Goal: Task Accomplishment & Management: Complete application form

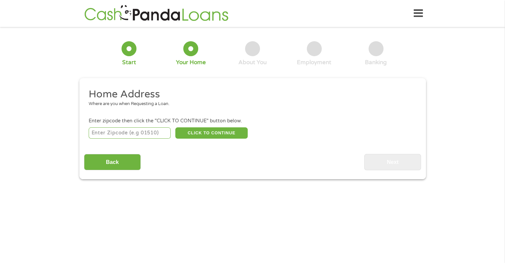
click at [148, 135] on input "number" at bounding box center [130, 132] width 82 height 11
type input "75234"
click at [219, 135] on button "CLICK TO CONTINUE" at bounding box center [211, 132] width 72 height 11
type input "75234"
type input "[GEOGRAPHIC_DATA]"
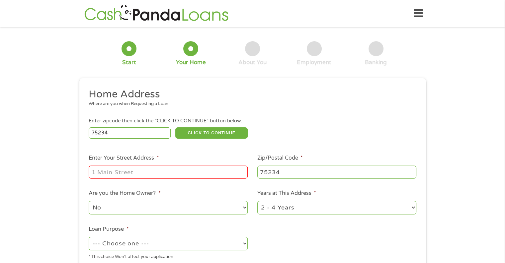
click at [150, 175] on input "Enter Your Street Address *" at bounding box center [168, 171] width 159 height 13
type input "[STREET_ADDRESS]"
click at [408, 200] on div "1 Year or less 1 - 2 Years 2 - 4 Years Over 4 Years" at bounding box center [336, 208] width 159 height 16
click at [406, 212] on select "1 Year or less 1 - 2 Years 2 - 4 Years Over 4 Years" at bounding box center [336, 208] width 159 height 14
select select "12months"
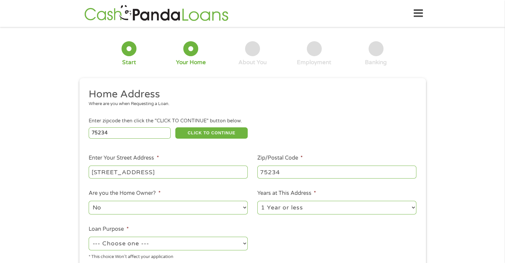
click at [257, 201] on select "1 Year or less 1 - 2 Years 2 - 4 Years Over 4 Years" at bounding box center [336, 208] width 159 height 14
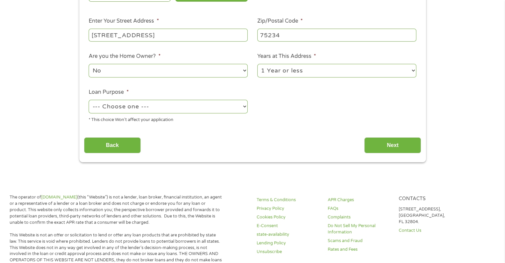
scroll to position [139, 0]
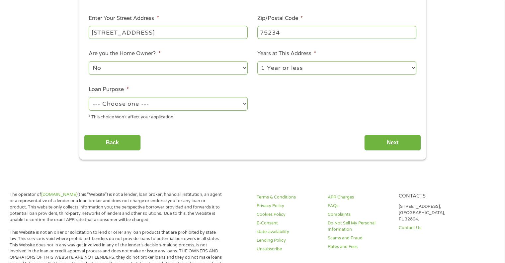
click at [238, 107] on select "--- Choose one --- Pay Bills Debt Consolidation Home Improvement Major Purchase…" at bounding box center [168, 104] width 159 height 14
select select "other"
click at [89, 97] on select "--- Choose one --- Pay Bills Debt Consolidation Home Improvement Major Purchase…" at bounding box center [168, 104] width 159 height 14
click at [249, 104] on li "Loan Purpose * --- Choose one --- Pay Bills Debt Consolidation Home Improvement…" at bounding box center [168, 102] width 169 height 35
click at [243, 103] on select "--- Choose one --- Pay Bills Debt Consolidation Home Improvement Major Purchase…" at bounding box center [168, 104] width 159 height 14
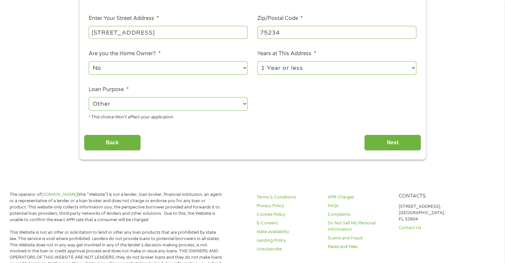
click at [89, 97] on select "--- Choose one --- Pay Bills Debt Consolidation Home Improvement Major Purchase…" at bounding box center [168, 104] width 159 height 14
click at [393, 133] on div "Back Next" at bounding box center [252, 140] width 337 height 21
click at [397, 144] on input "Next" at bounding box center [392, 142] width 57 height 16
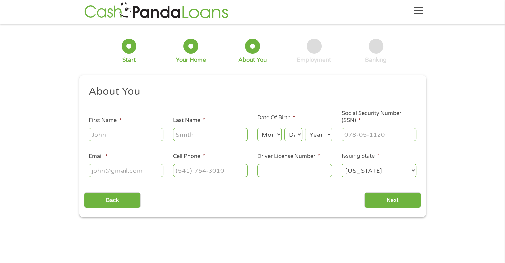
scroll to position [0, 0]
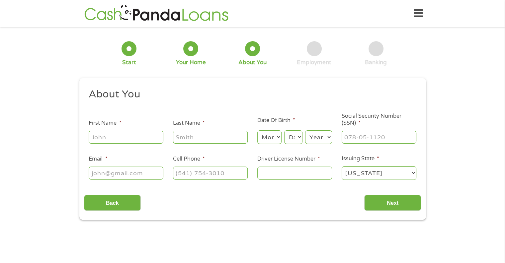
click at [116, 142] on input "First Name *" at bounding box center [126, 136] width 75 height 13
type input "[PERSON_NAME]"
type input "[EMAIL_ADDRESS][DOMAIN_NAME]"
type input "[PHONE_NUMBER]"
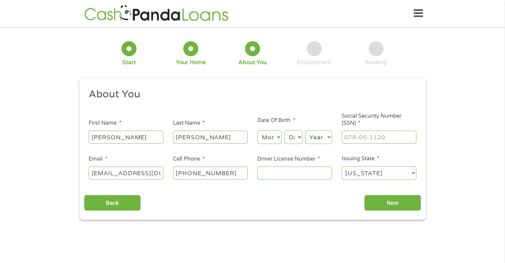
click at [273, 138] on select "Month 1 2 3 4 5 6 7 8 9 10 11 12" at bounding box center [269, 137] width 24 height 14
select select "1"
click at [257, 130] on select "Month 1 2 3 4 5 6 7 8 9 10 11 12" at bounding box center [269, 137] width 24 height 14
click at [303, 144] on div "Month Month 1 2 3 4 5 6 7 8 9 10 11 12 Day Day 1 2 3 4 5 6 7 8 9 10 11 12 13 14…" at bounding box center [294, 136] width 75 height 18
click at [299, 137] on select "Day 1 2 3 4 5 6 7 8 9 10 11 12 13 14 15 16 17 18 19 20 21 22 23 24 25 26 27 28 …" at bounding box center [293, 137] width 18 height 14
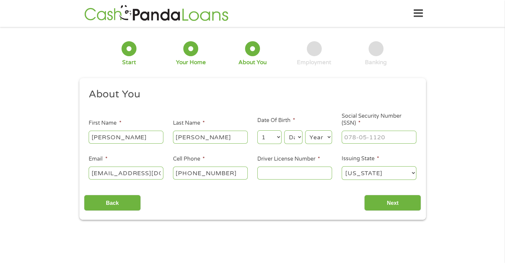
select select "15"
click at [284, 130] on select "Day 1 2 3 4 5 6 7 8 9 10 11 12 13 14 15 16 17 18 19 20 21 22 23 24 25 26 27 28 …" at bounding box center [293, 137] width 18 height 14
click at [324, 137] on select "Year [DATE] 2006 2005 2004 2003 2002 2001 2000 1999 1998 1997 1996 1995 1994 19…" at bounding box center [318, 137] width 27 height 14
select select "1971"
click at [305, 130] on select "Year [DATE] 2006 2005 2004 2003 2002 2001 2000 1999 1998 1997 1996 1995 1994 19…" at bounding box center [318, 137] width 27 height 14
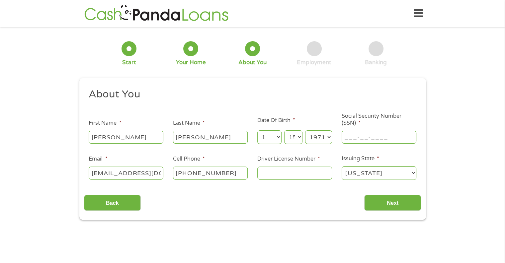
click at [359, 138] on input "___-__-____" at bounding box center [379, 136] width 75 height 13
type input "436-25-0446"
click at [318, 168] on input "Driver License Number *" at bounding box center [294, 172] width 75 height 13
type input "24596326"
click at [404, 205] on input "Next" at bounding box center [392, 203] width 57 height 16
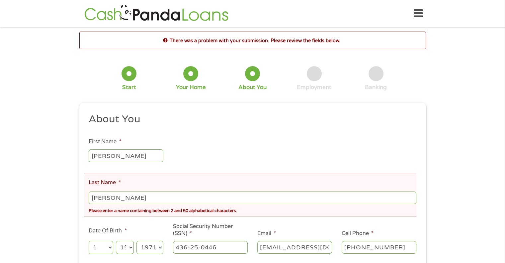
scroll to position [3, 3]
drag, startPoint x: 108, startPoint y: 198, endPoint x: 111, endPoint y: 202, distance: 4.8
click at [108, 198] on input "[PERSON_NAME]" at bounding box center [252, 197] width 327 height 13
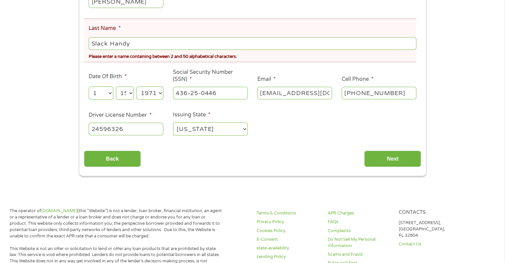
scroll to position [161, 0]
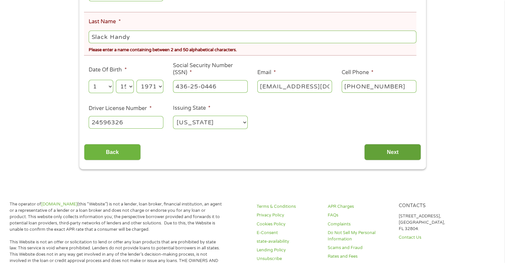
type input "Slack Handy"
click at [392, 154] on input "Next" at bounding box center [392, 152] width 57 height 16
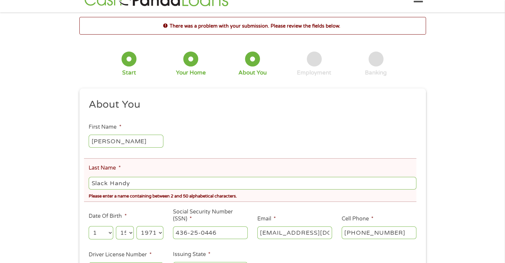
scroll to position [0, 0]
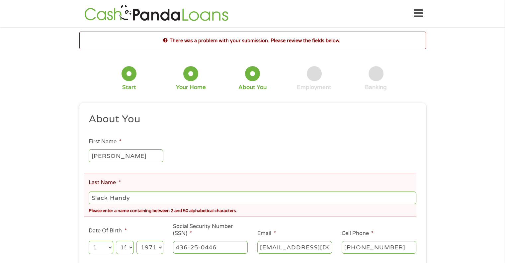
drag, startPoint x: 110, startPoint y: 197, endPoint x: 34, endPoint y: 195, distance: 75.4
click at [34, 195] on div "There was a problem with your submission. Please review the fields below. 1 Sta…" at bounding box center [252, 181] width 505 height 298
type input "Handy"
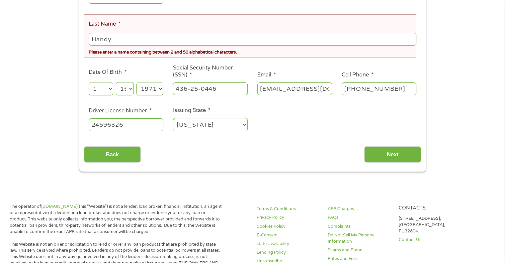
scroll to position [175, 0]
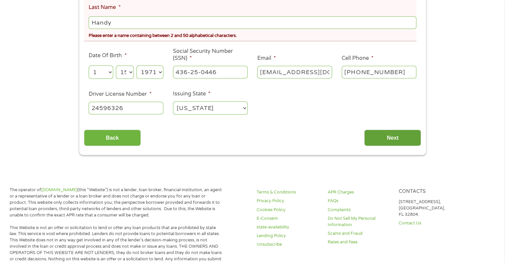
click at [392, 140] on input "Next" at bounding box center [392, 138] width 57 height 16
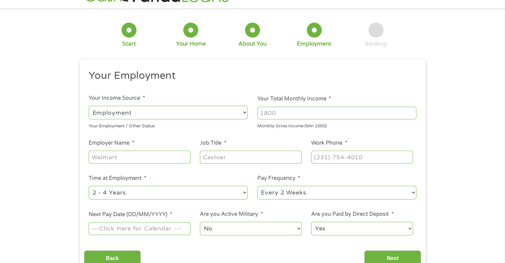
scroll to position [0, 0]
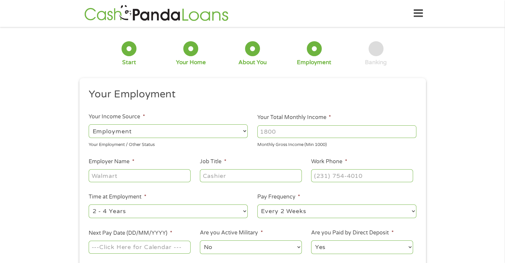
click at [172, 130] on select "--- Choose one --- Employment [DEMOGRAPHIC_DATA] Benefits" at bounding box center [168, 131] width 159 height 14
click at [89, 124] on select "--- Choose one --- Employment [DEMOGRAPHIC_DATA] Benefits" at bounding box center [168, 131] width 159 height 14
click at [319, 133] on input "Your Total Monthly Income *" at bounding box center [336, 131] width 159 height 13
type input "9000"
type input "City of [GEOGRAPHIC_DATA]"
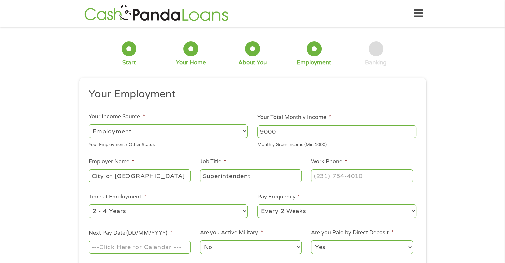
type input "Superintendent"
type input "[PHONE_NUMBER]"
click at [239, 210] on select "--- Choose one --- 1 Year or less 1 - 2 Years 2 - 4 Years Over 4 Years" at bounding box center [168, 211] width 159 height 14
select select "60months"
click at [89, 205] on select "--- Choose one --- 1 Year or less 1 - 2 Years 2 - 4 Years Over 4 Years" at bounding box center [168, 211] width 159 height 14
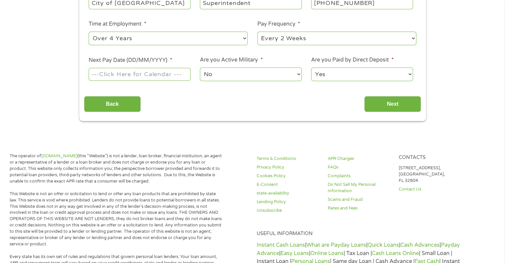
scroll to position [167, 0]
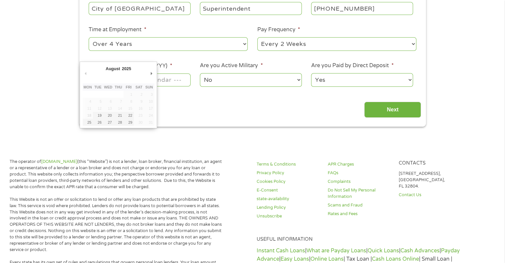
click at [165, 80] on input "Next Pay Date (DD/MM/YYYY) *" at bounding box center [140, 79] width 102 height 13
type input "[DATE]"
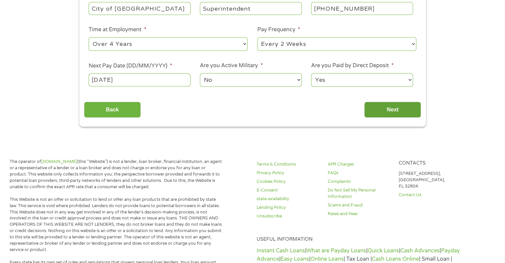
click at [402, 111] on input "Next" at bounding box center [392, 110] width 57 height 16
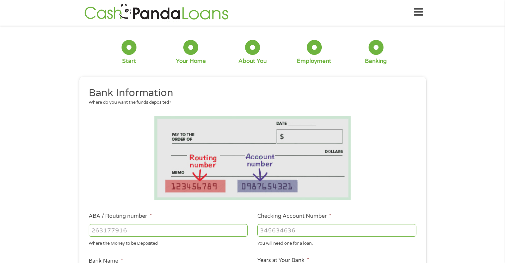
scroll to position [0, 0]
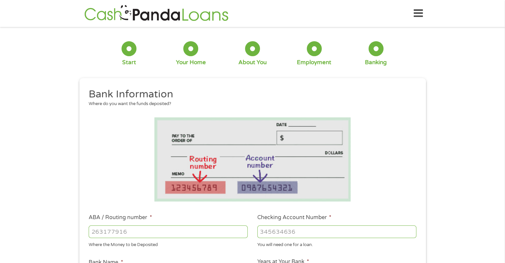
click at [119, 231] on input "ABA / Routing number *" at bounding box center [168, 231] width 159 height 13
type input "031176110"
type input "CAPITAL ONE NA"
type input "031176110"
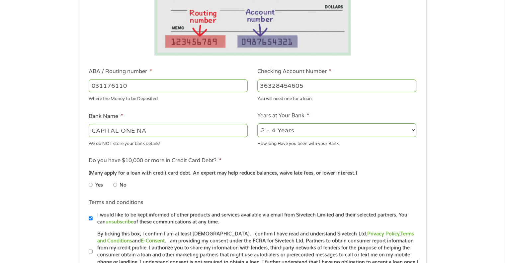
scroll to position [159, 0]
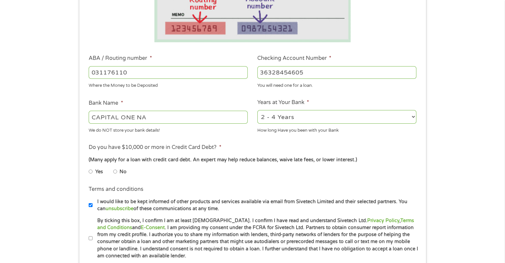
type input "36328454605"
click at [114, 172] on input "No" at bounding box center [115, 171] width 4 height 11
radio input "true"
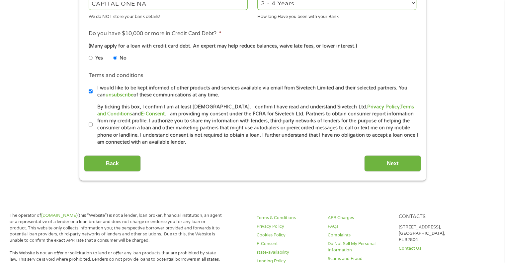
scroll to position [277, 0]
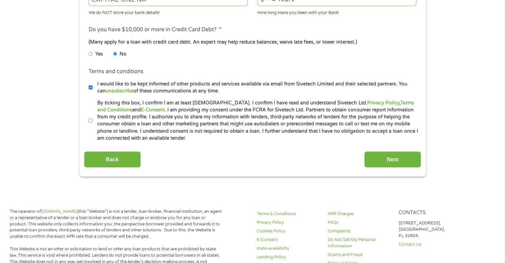
click at [91, 88] on input "I would like to be kept informed of other products and services available via e…" at bounding box center [91, 87] width 4 height 11
checkbox input "false"
click at [91, 121] on input "By ticking this box, I confirm I am at least [DEMOGRAPHIC_DATA]. I confirm I ha…" at bounding box center [91, 120] width 4 height 11
checkbox input "true"
click at [398, 165] on input "Next" at bounding box center [392, 159] width 57 height 16
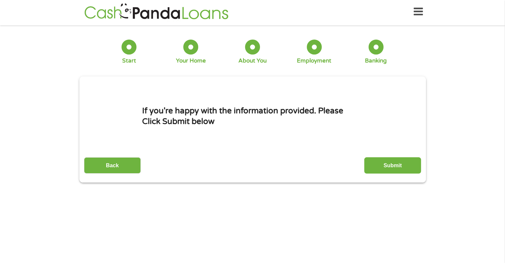
scroll to position [0, 0]
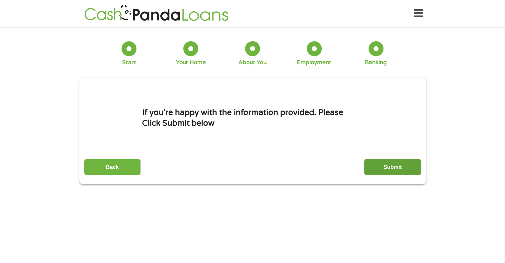
click at [399, 163] on input "Submit" at bounding box center [392, 167] width 57 height 16
